Goal: Task Accomplishment & Management: Use online tool/utility

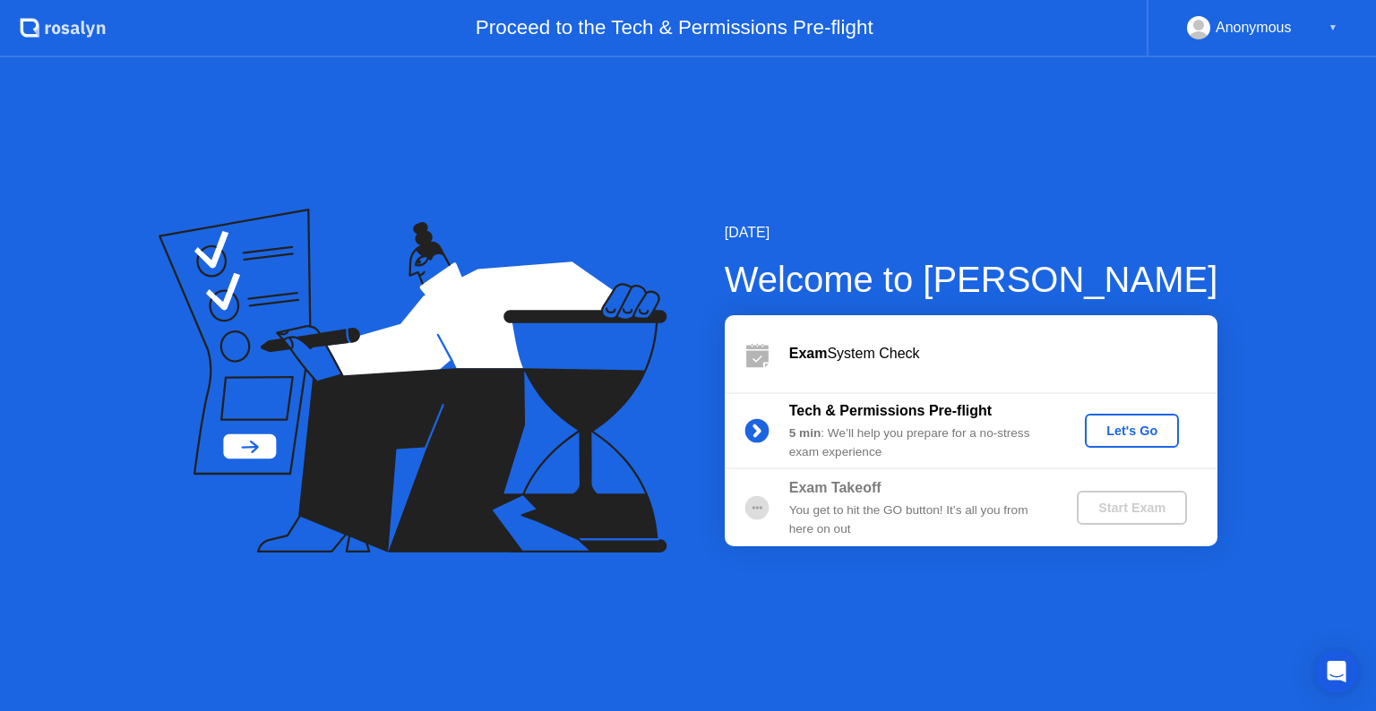
click at [1115, 446] on button "Let's Go" at bounding box center [1132, 431] width 94 height 34
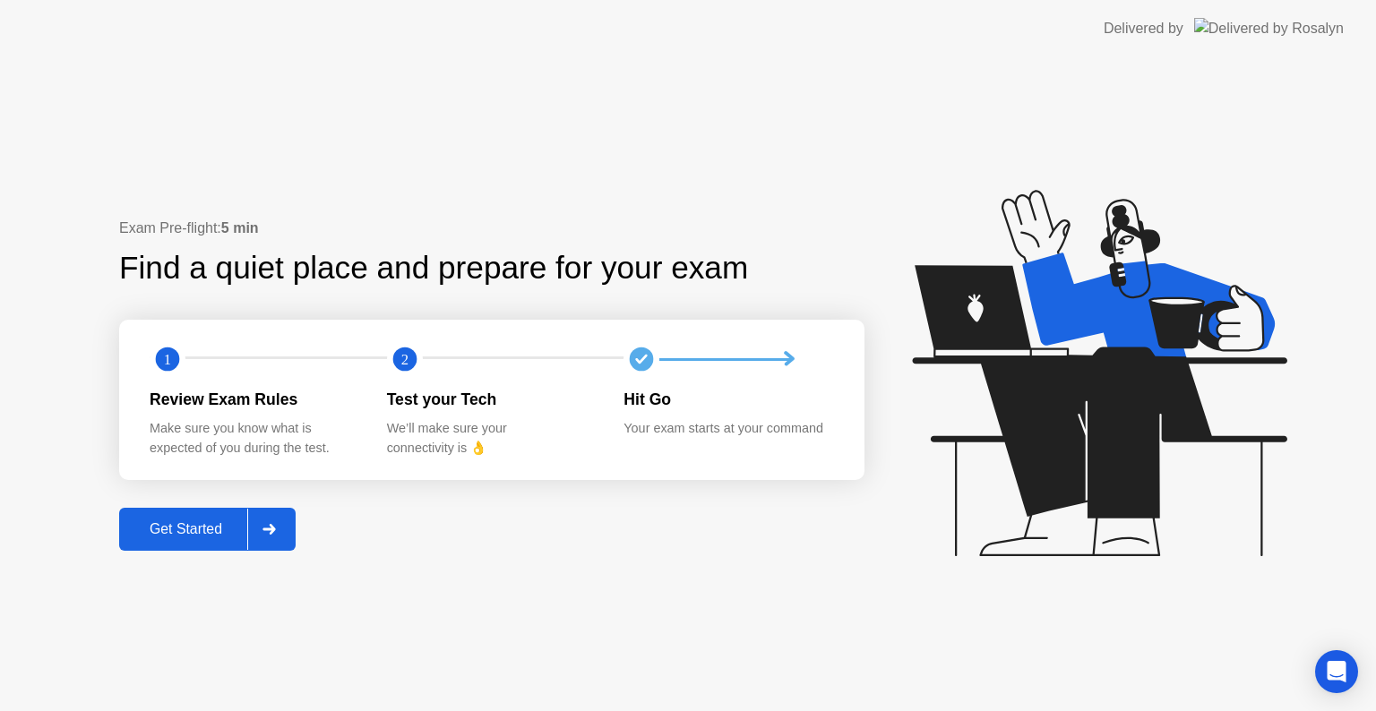
click at [197, 527] on div "Get Started" at bounding box center [185, 529] width 123 height 16
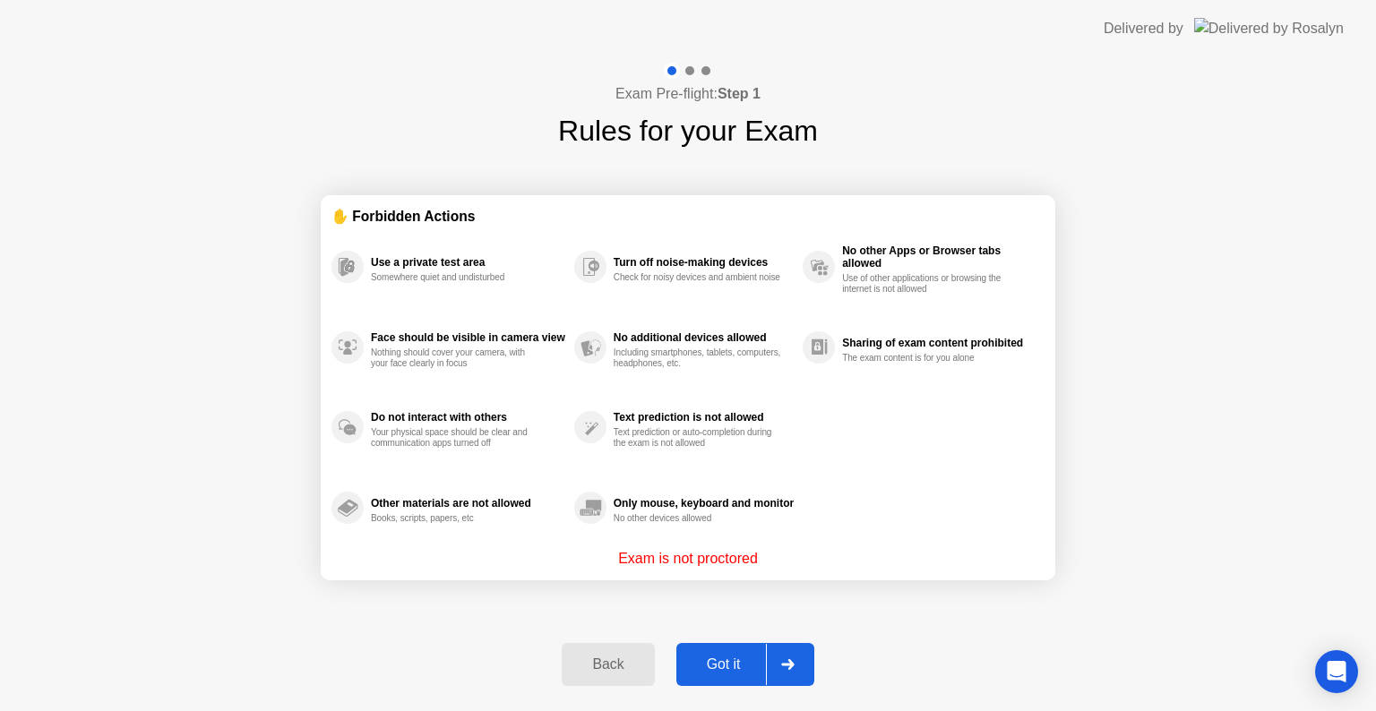
click at [731, 666] on div "Got it" at bounding box center [724, 664] width 84 height 16
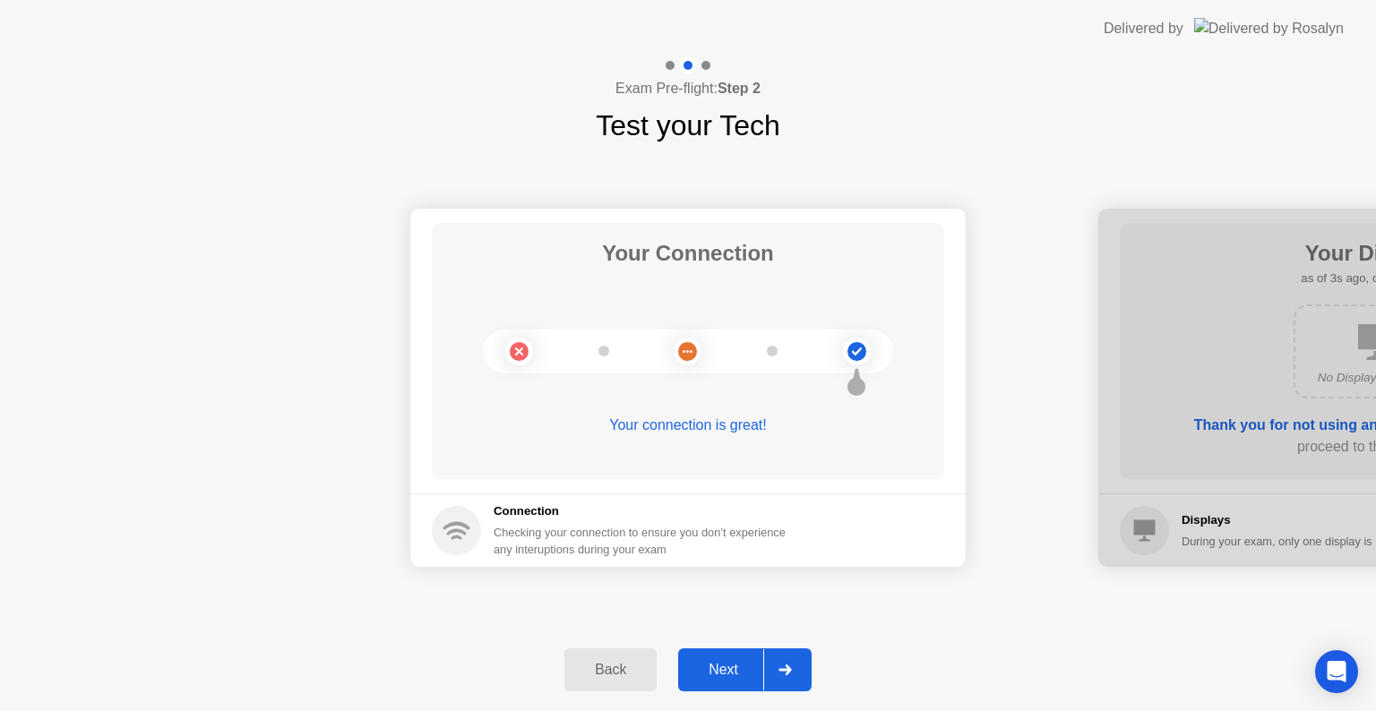
click at [733, 662] on div "Next" at bounding box center [723, 670] width 80 height 16
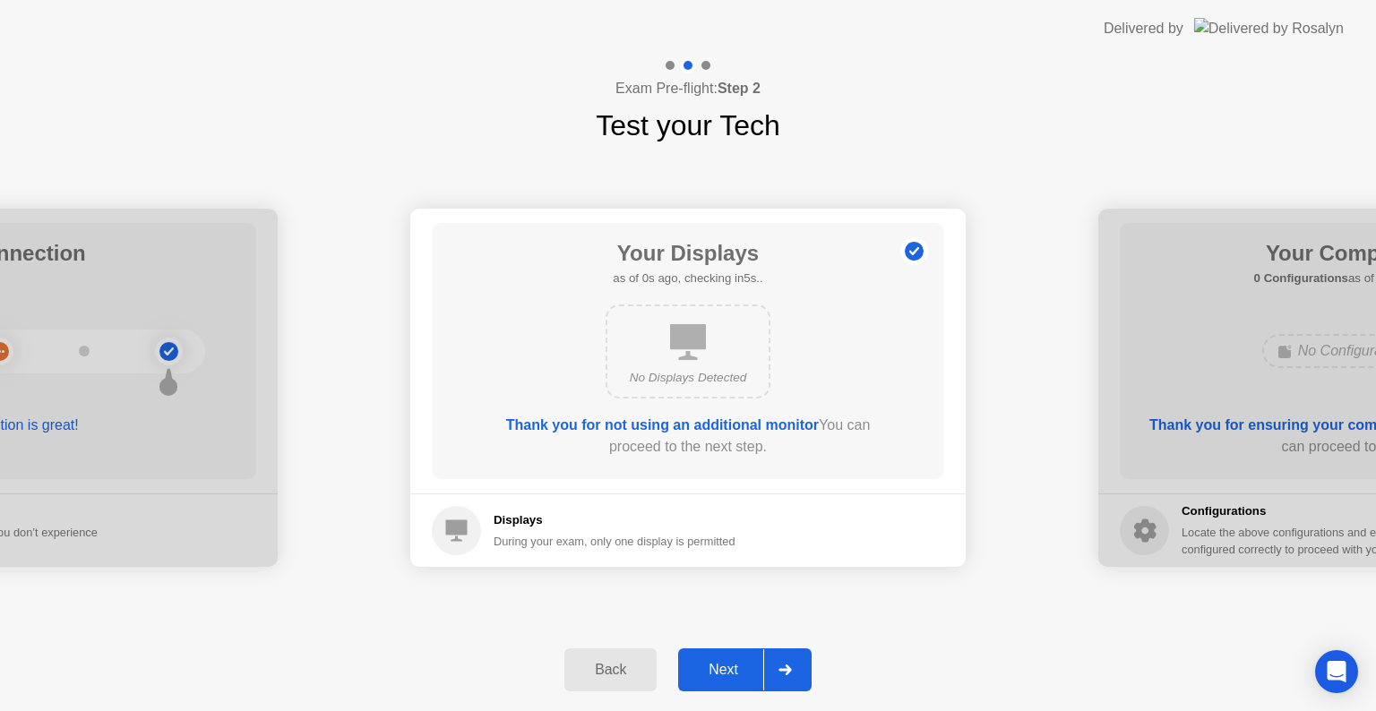
click at [728, 681] on button "Next" at bounding box center [744, 669] width 133 height 43
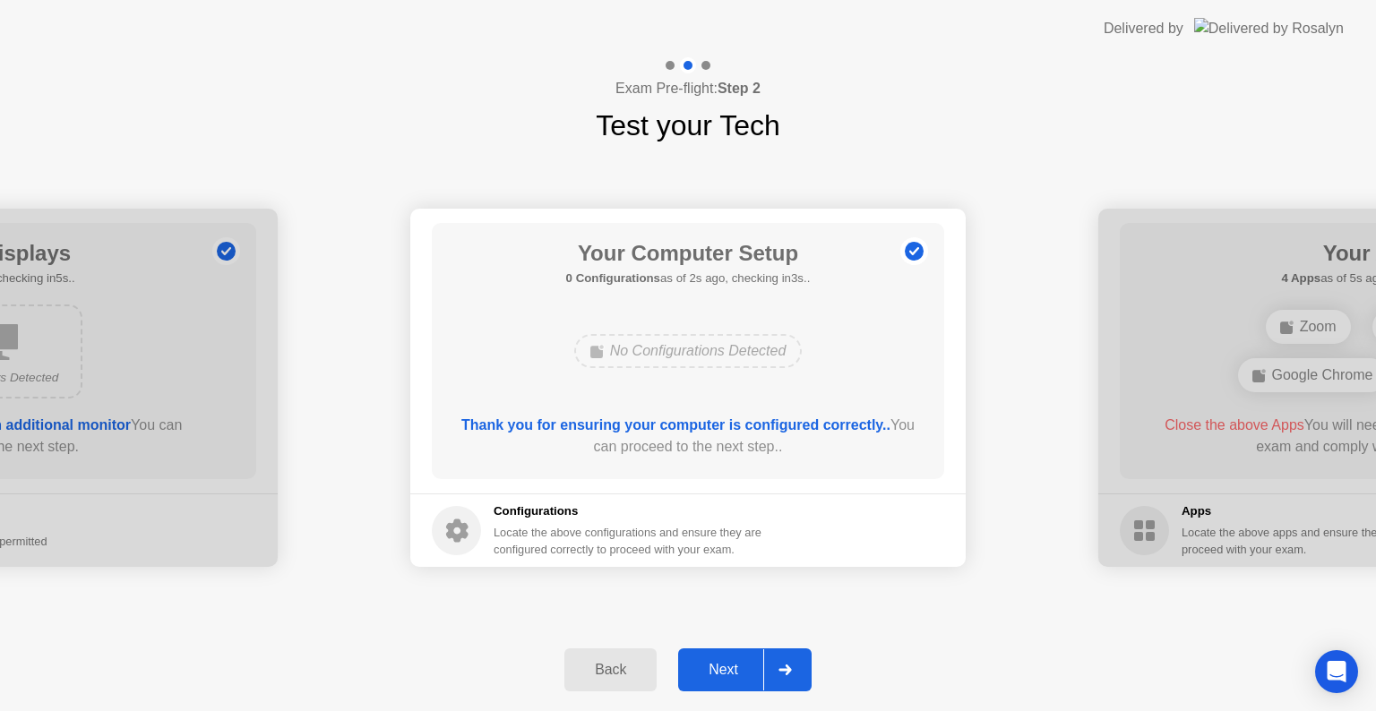
click at [728, 681] on button "Next" at bounding box center [744, 669] width 133 height 43
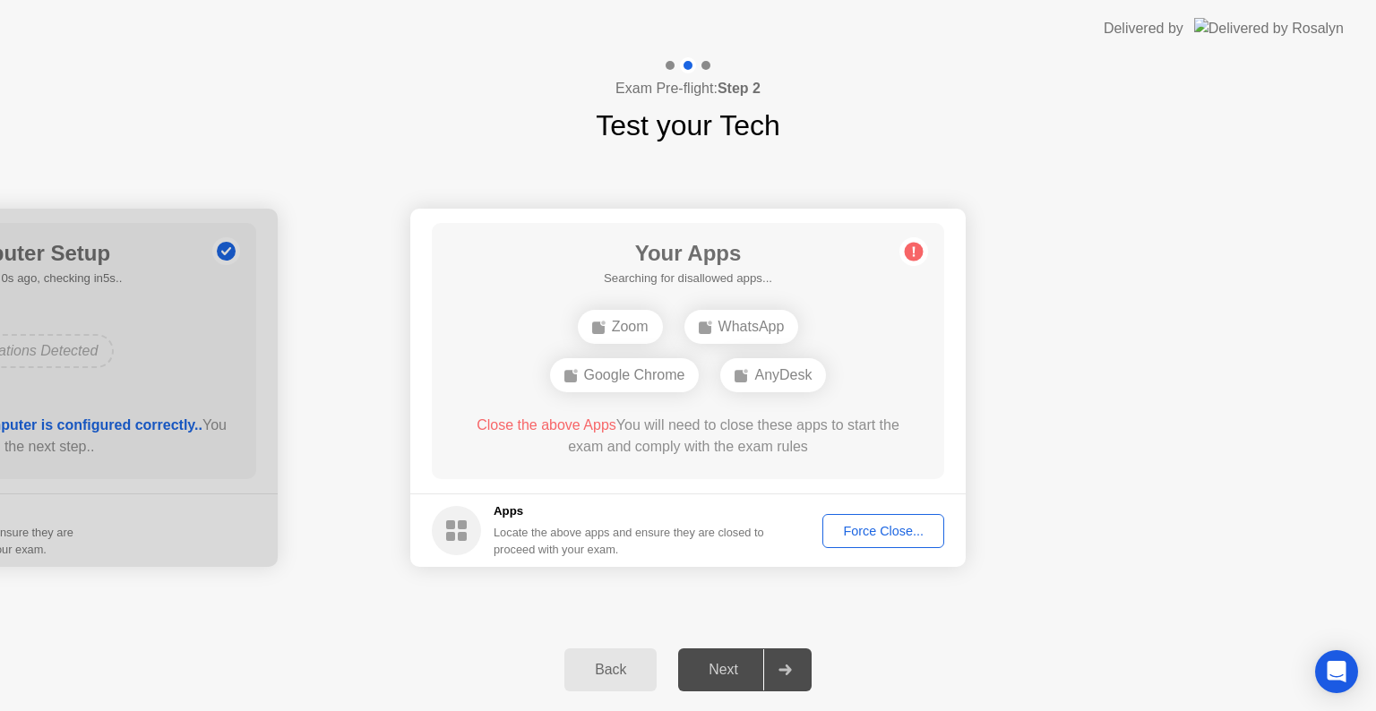
click at [898, 535] on div "Force Close..." at bounding box center [882, 531] width 109 height 14
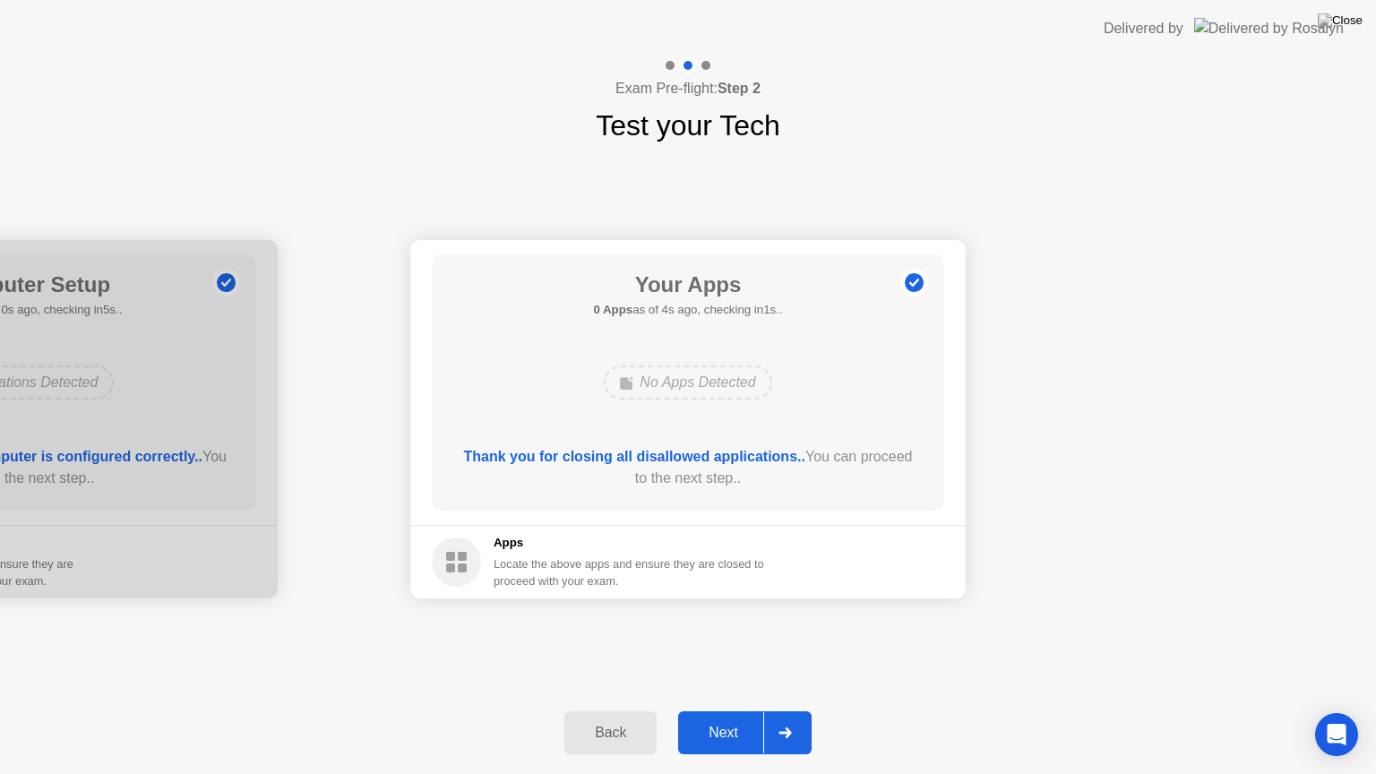
click at [704, 710] on div "Next" at bounding box center [723, 733] width 80 height 16
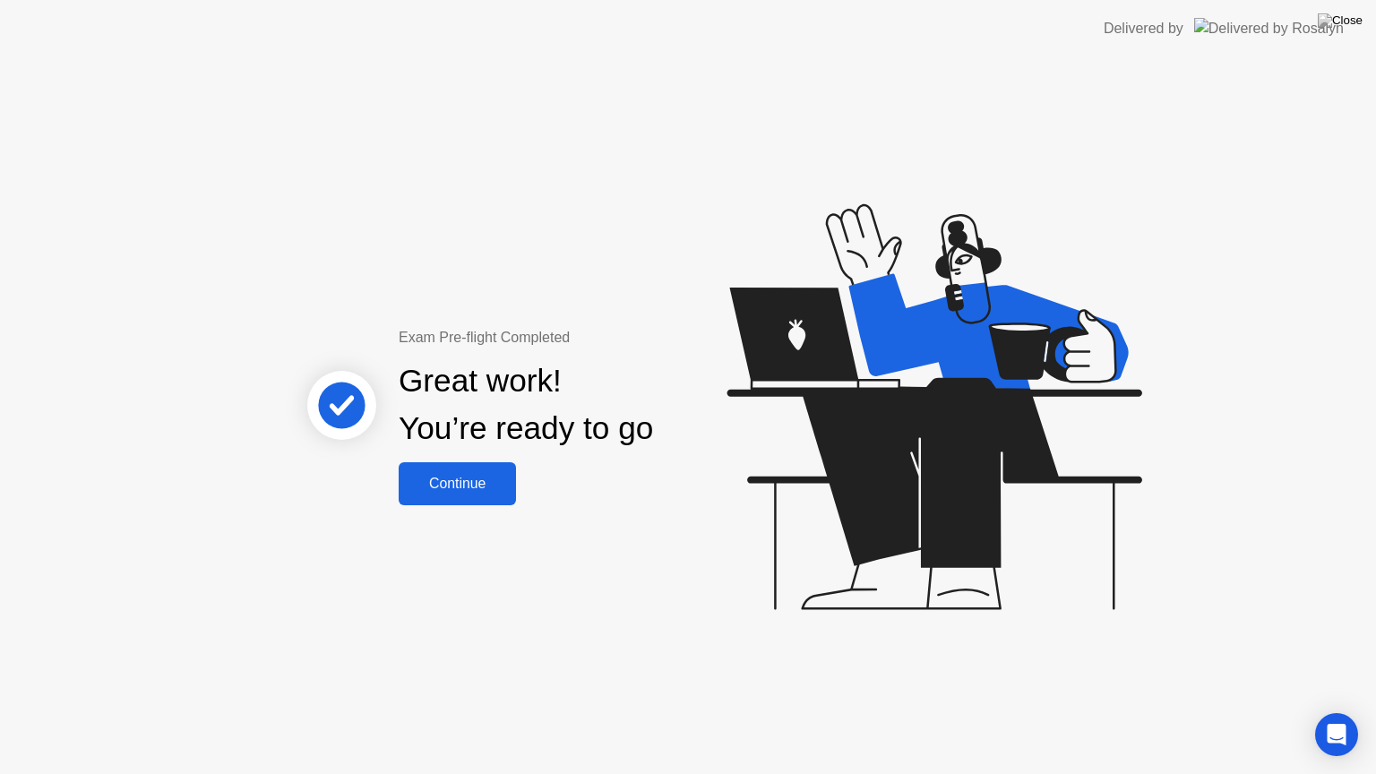
click at [460, 485] on div "Continue" at bounding box center [457, 484] width 107 height 16
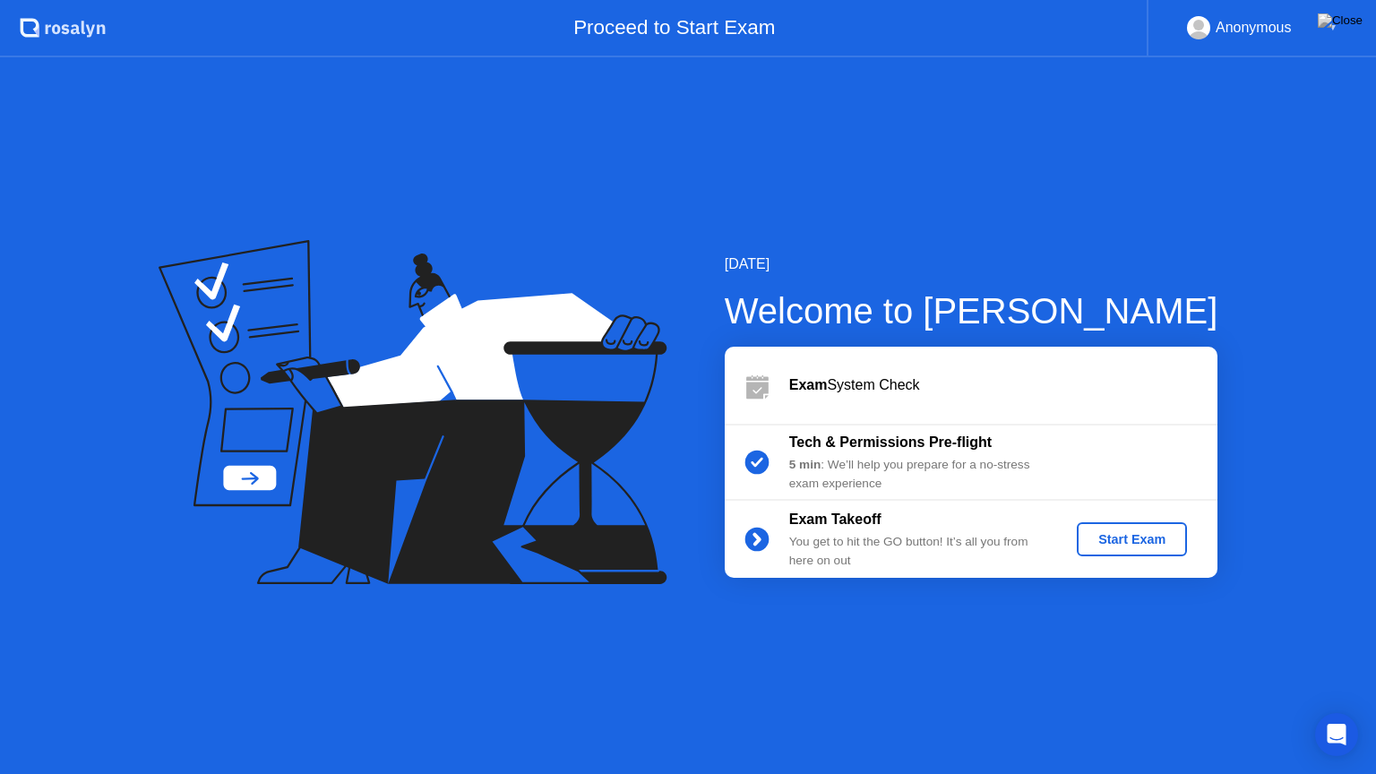
click at [1123, 553] on button "Start Exam" at bounding box center [1131, 539] width 110 height 34
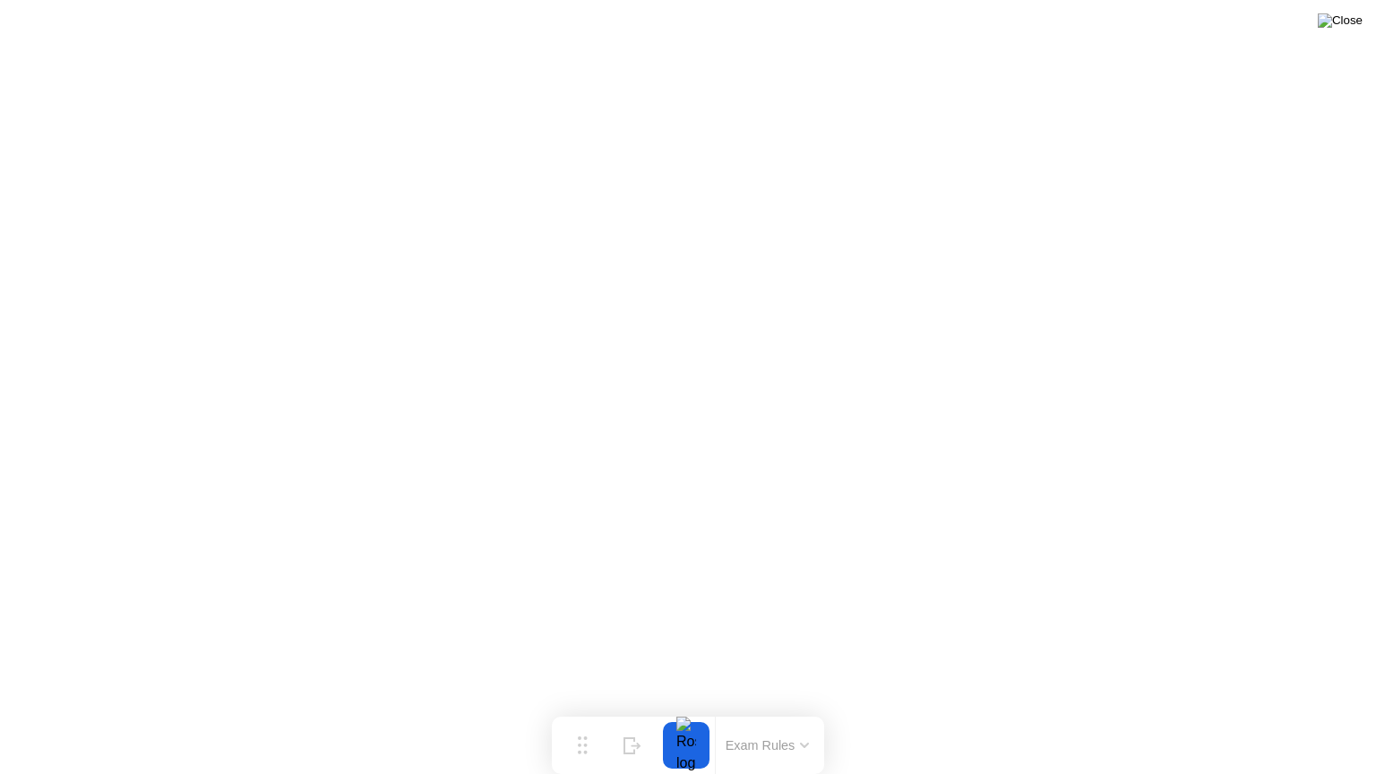
click at [1351, 28] on img at bounding box center [1339, 20] width 45 height 14
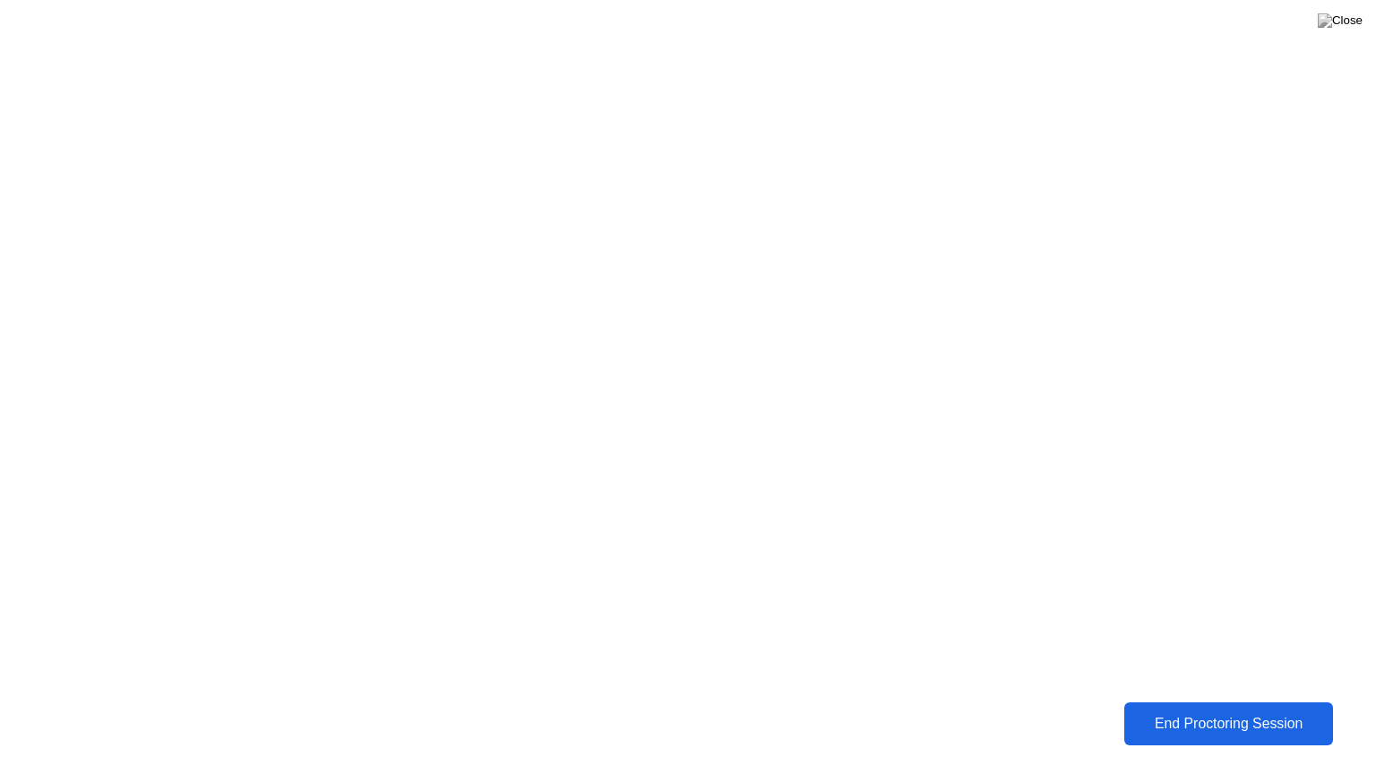
click at [1273, 710] on div "End Proctoring Session" at bounding box center [1227, 724] width 199 height 16
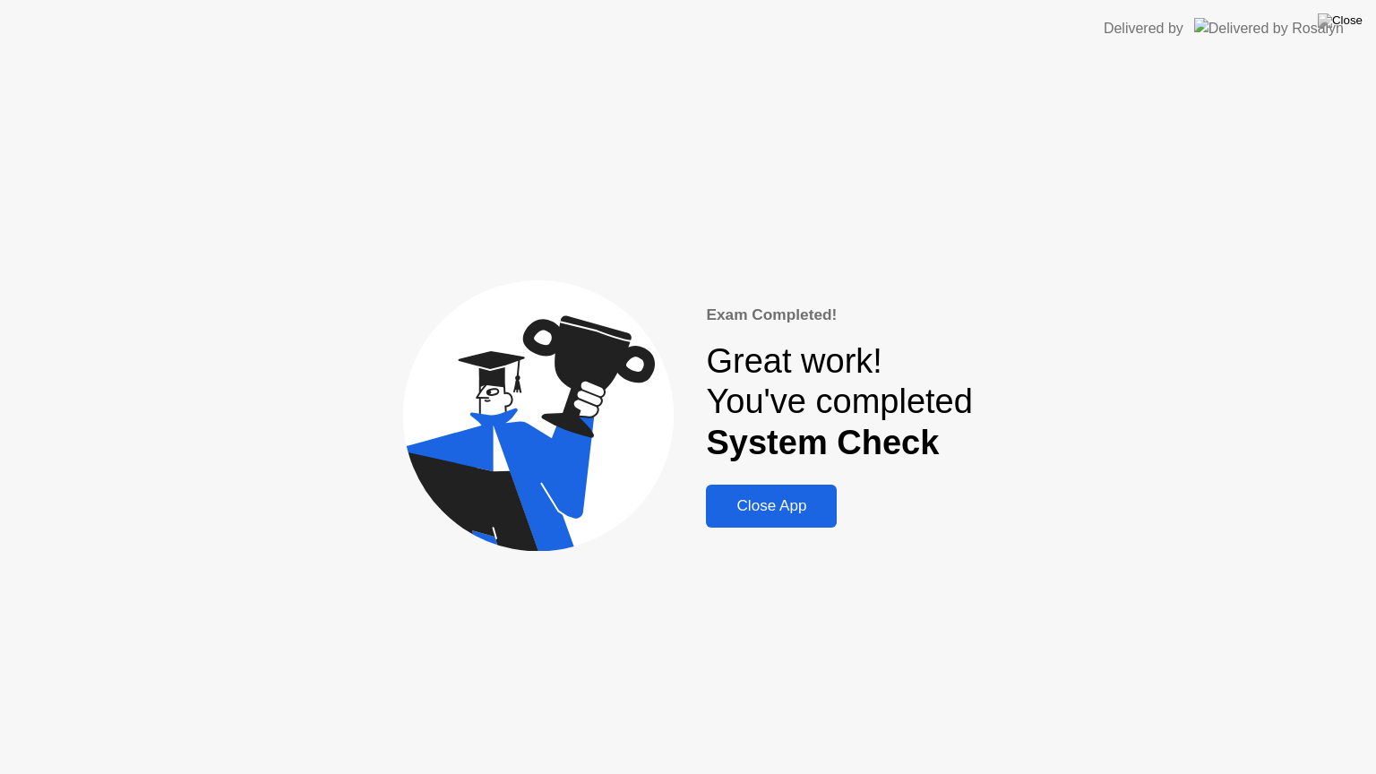
click at [785, 502] on div "Close App" at bounding box center [771, 506] width 120 height 18
